Goal: Task Accomplishment & Management: Manage account settings

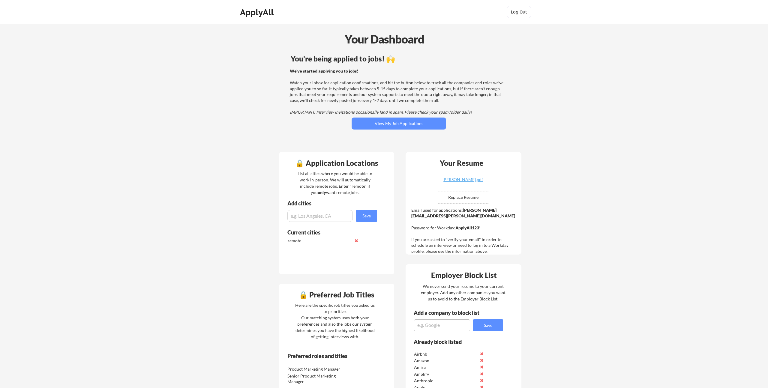
click at [436, 325] on textarea at bounding box center [442, 326] width 56 height 12
type textarea "HSP"
click at [481, 324] on button "Save" at bounding box center [488, 326] width 30 height 12
click at [447, 324] on textarea at bounding box center [442, 326] width 56 height 12
type textarea "Oracle"
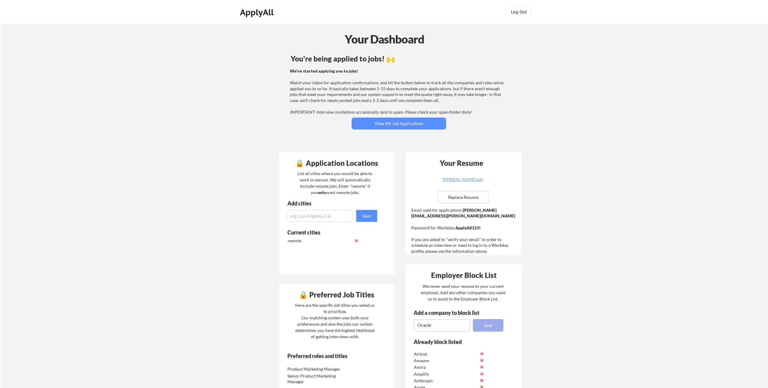
click at [480, 325] on button "Save" at bounding box center [488, 326] width 30 height 12
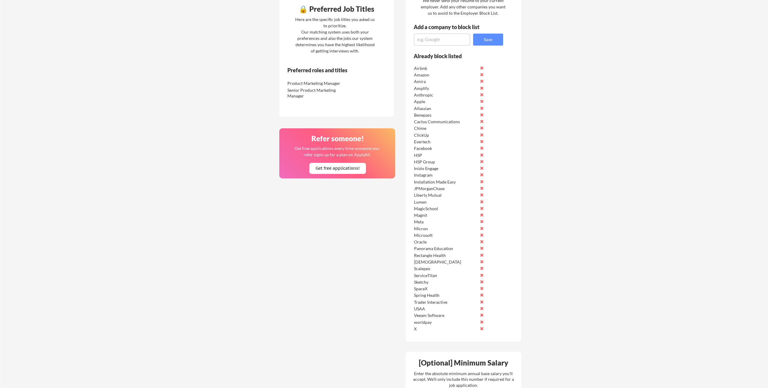
scroll to position [291, 0]
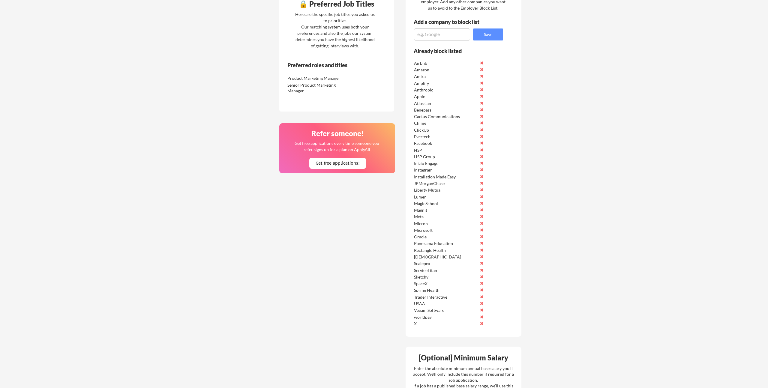
click at [439, 37] on textarea at bounding box center [442, 35] width 56 height 12
type textarea "Apollo"
click at [489, 39] on button "Save" at bounding box center [488, 35] width 30 height 12
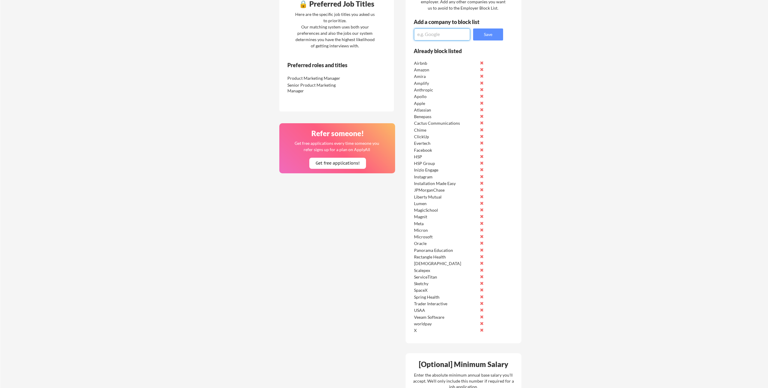
click at [442, 38] on textarea at bounding box center [442, 35] width 56 height 12
type textarea "Strada Education Foundation"
click at [480, 36] on button "Save" at bounding box center [488, 35] width 30 height 12
